Goal: Entertainment & Leisure: Consume media (video, audio)

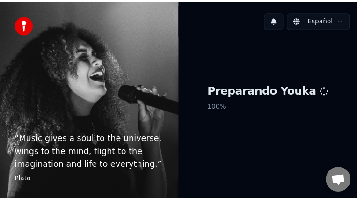
scroll to position [39, 0]
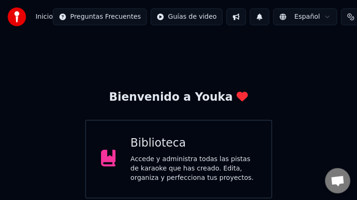
drag, startPoint x: 80, startPoint y: 152, endPoint x: 136, endPoint y: 140, distance: 56.9
click at [136, 140] on div "Bienvenido a Youka Biblioteca Accede y administra todas las pistas de karaoke q…" at bounding box center [178, 168] width 357 height 269
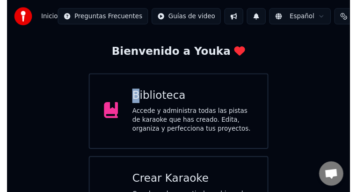
scroll to position [52, 0]
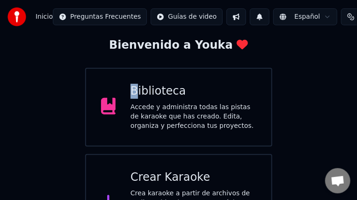
click at [227, 106] on div "Accede y administra todas las pistas de karaoke que has creado. Edita, organiza…" at bounding box center [193, 116] width 126 height 28
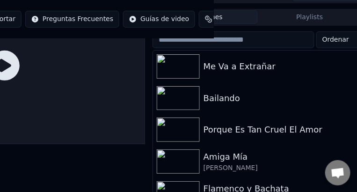
click at [338, 39] on span "Ordenar" at bounding box center [335, 39] width 27 height 9
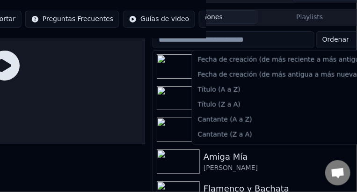
scroll to position [52, 141]
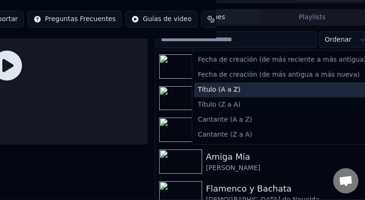
click at [269, 88] on div "Título (A a Z)" at bounding box center [287, 89] width 187 height 15
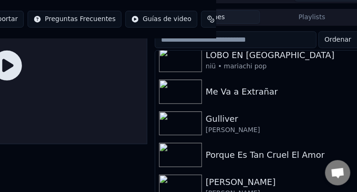
scroll to position [200, 0]
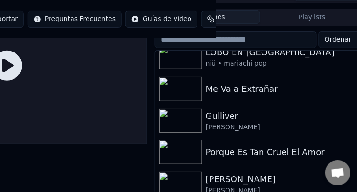
click at [250, 89] on div "Me Va a Extrañar" at bounding box center [283, 88] width 155 height 13
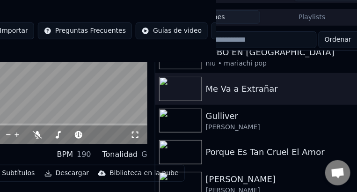
click at [135, 131] on icon at bounding box center [134, 134] width 9 height 7
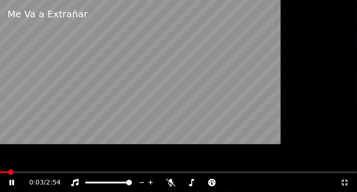
scroll to position [195, 0]
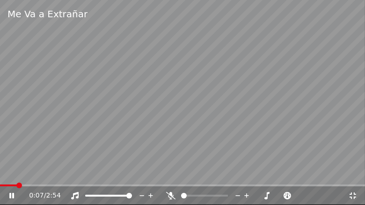
click at [170, 195] on icon at bounding box center [170, 195] width 9 height 7
click at [190, 196] on span at bounding box center [185, 196] width 9 height 2
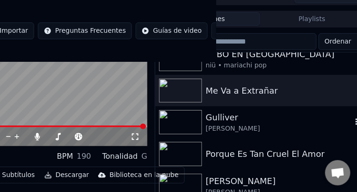
scroll to position [74, 141]
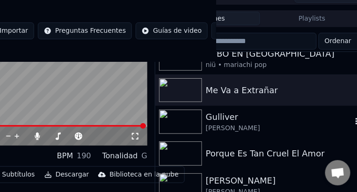
click at [238, 124] on div "[PERSON_NAME]" at bounding box center [279, 127] width 146 height 9
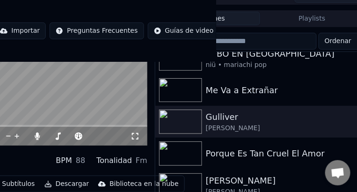
click at [138, 137] on icon at bounding box center [134, 135] width 9 height 7
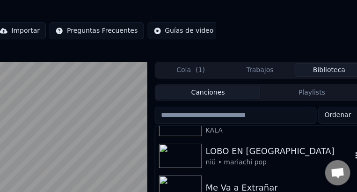
scroll to position [178, 0]
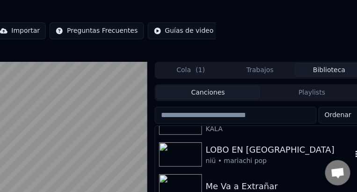
click at [184, 154] on img at bounding box center [180, 154] width 43 height 24
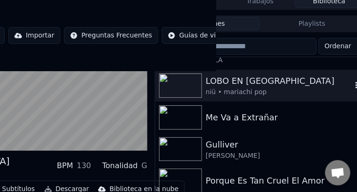
scroll to position [79, 141]
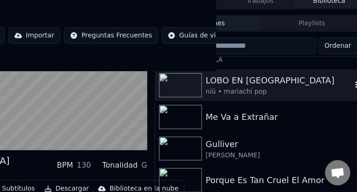
click at [133, 129] on video at bounding box center [7, 72] width 280 height 158
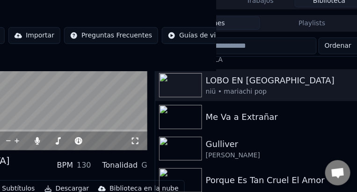
click at [139, 140] on div "0:03 / 3:45" at bounding box center [7, 140] width 273 height 9
click at [135, 142] on icon at bounding box center [134, 140] width 9 height 7
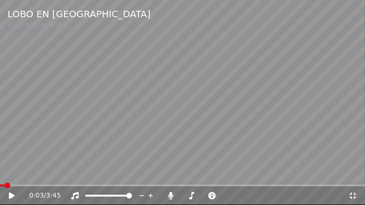
click at [321, 138] on video at bounding box center [182, 102] width 365 height 205
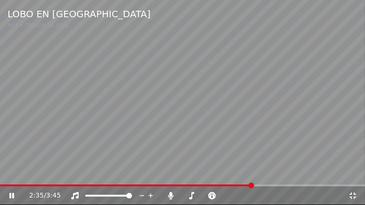
click at [328, 94] on video at bounding box center [182, 102] width 365 height 205
drag, startPoint x: 357, startPoint y: 197, endPoint x: 357, endPoint y: 192, distance: 5.6
click at [357, 197] on icon at bounding box center [352, 195] width 9 height 7
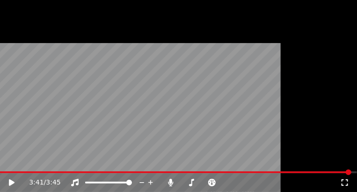
scroll to position [113, 0]
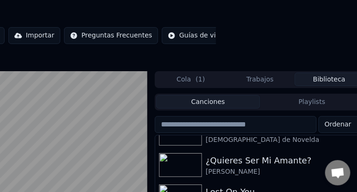
click at [276, 161] on div "¿Quieres Ser Mi Amante?" at bounding box center [283, 160] width 155 height 13
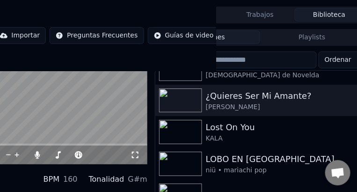
scroll to position [66, 141]
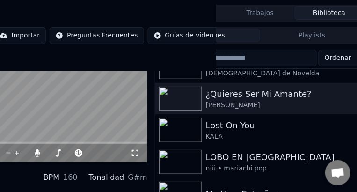
click at [131, 157] on icon at bounding box center [134, 152] width 9 height 7
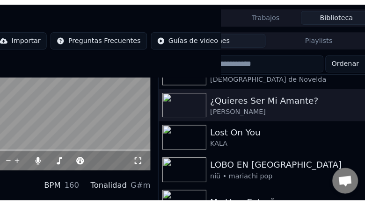
scroll to position [0, 141]
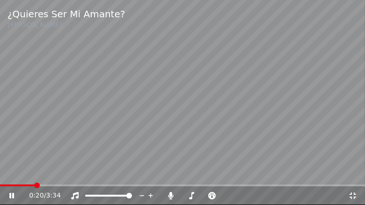
click at [120, 117] on video at bounding box center [182, 102] width 365 height 205
click at [181, 197] on span at bounding box center [181, 196] width 0 height 2
click at [129, 122] on video at bounding box center [182, 102] width 365 height 205
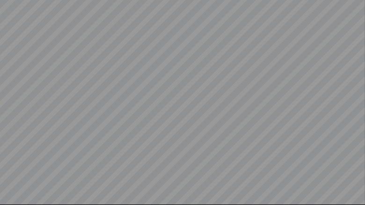
click at [286, 66] on video at bounding box center [182, 102] width 365 height 205
